Goal: Register for event/course

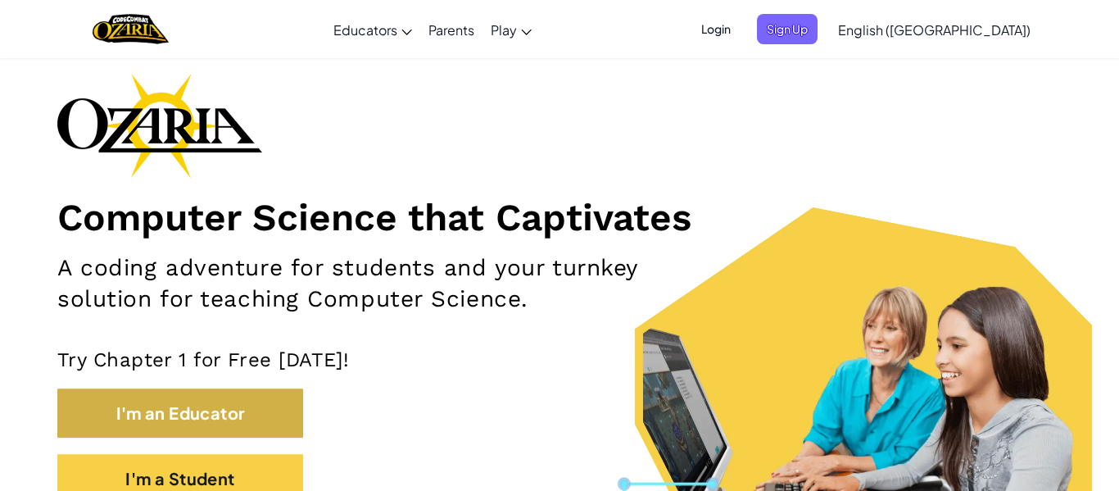
scroll to position [79, 0]
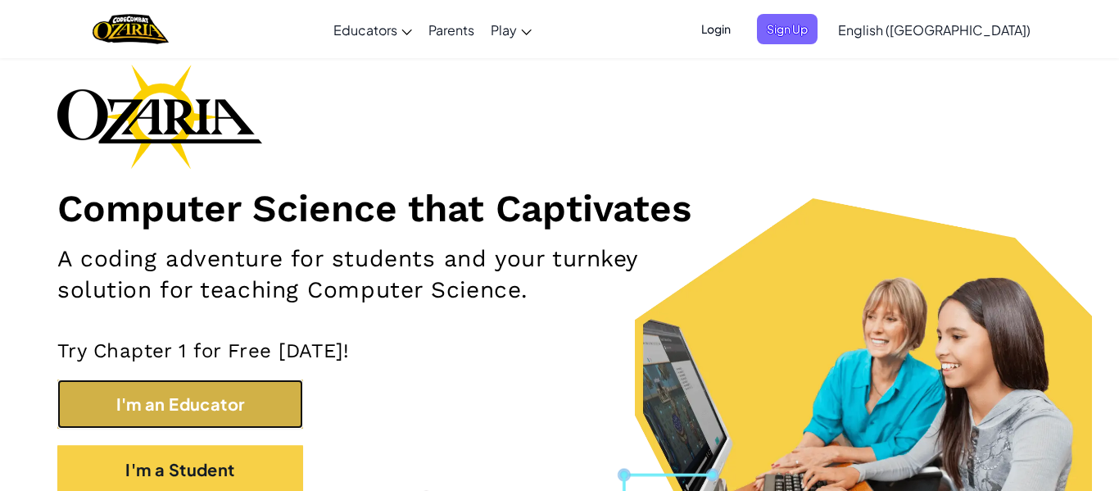
click at [238, 417] on button "I'm an Educator" at bounding box center [180, 403] width 246 height 49
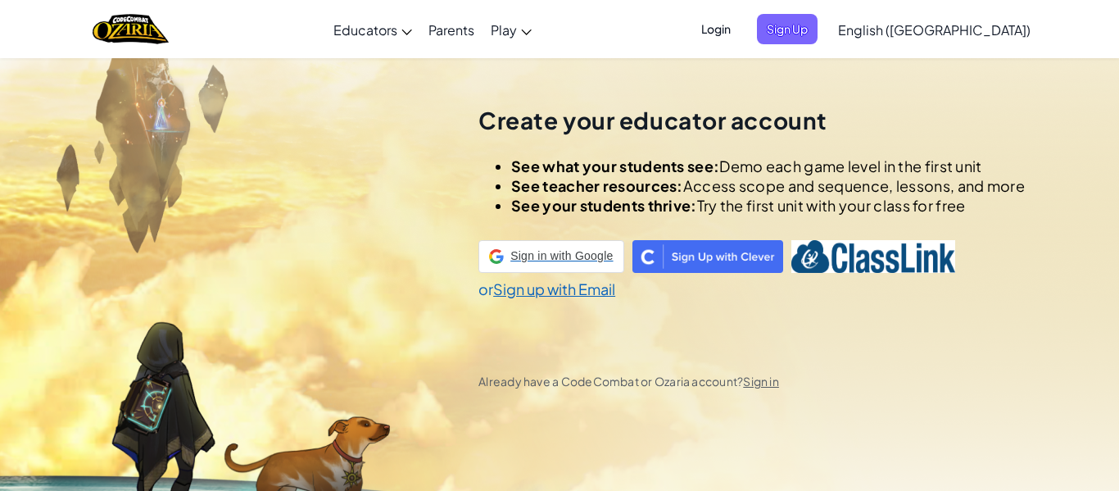
scroll to position [57, 0]
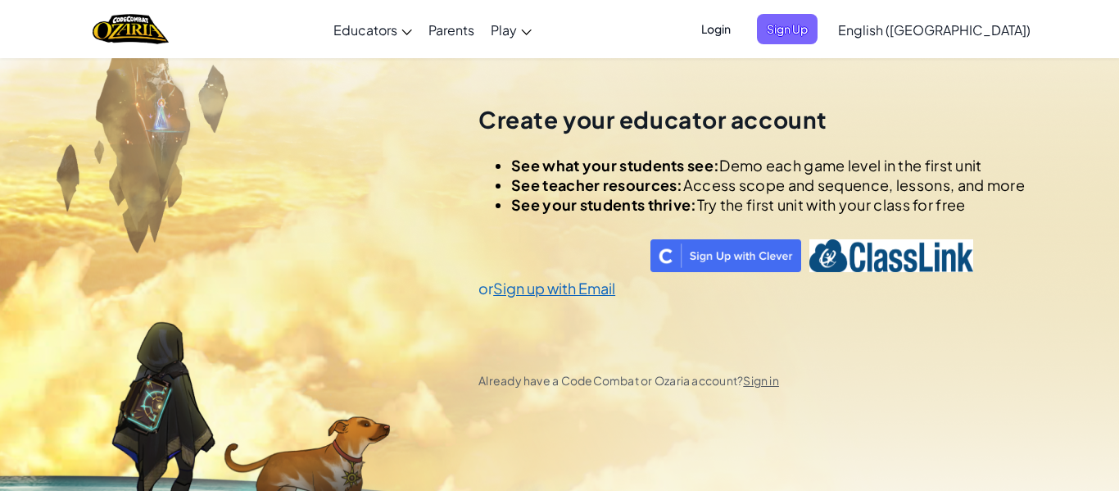
click at [658, 84] on div "Create your educator account See what your students see: Demo each game level i…" at bounding box center [751, 245] width 546 height 491
click at [741, 36] on span "Login" at bounding box center [715, 29] width 49 height 30
